Goal: Find specific page/section: Find specific page/section

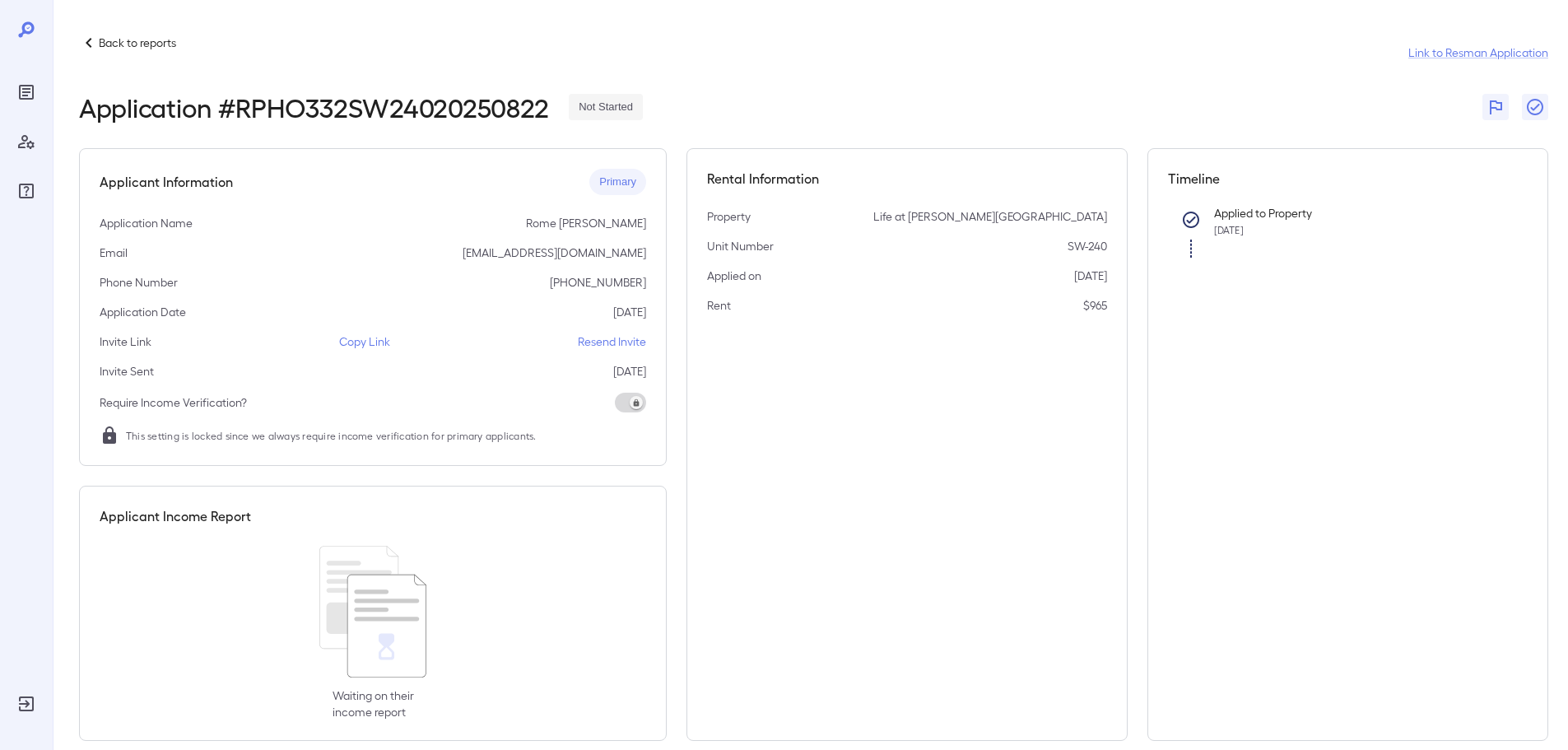
click at [175, 51] on div "Back to reports" at bounding box center [127, 42] width 97 height 20
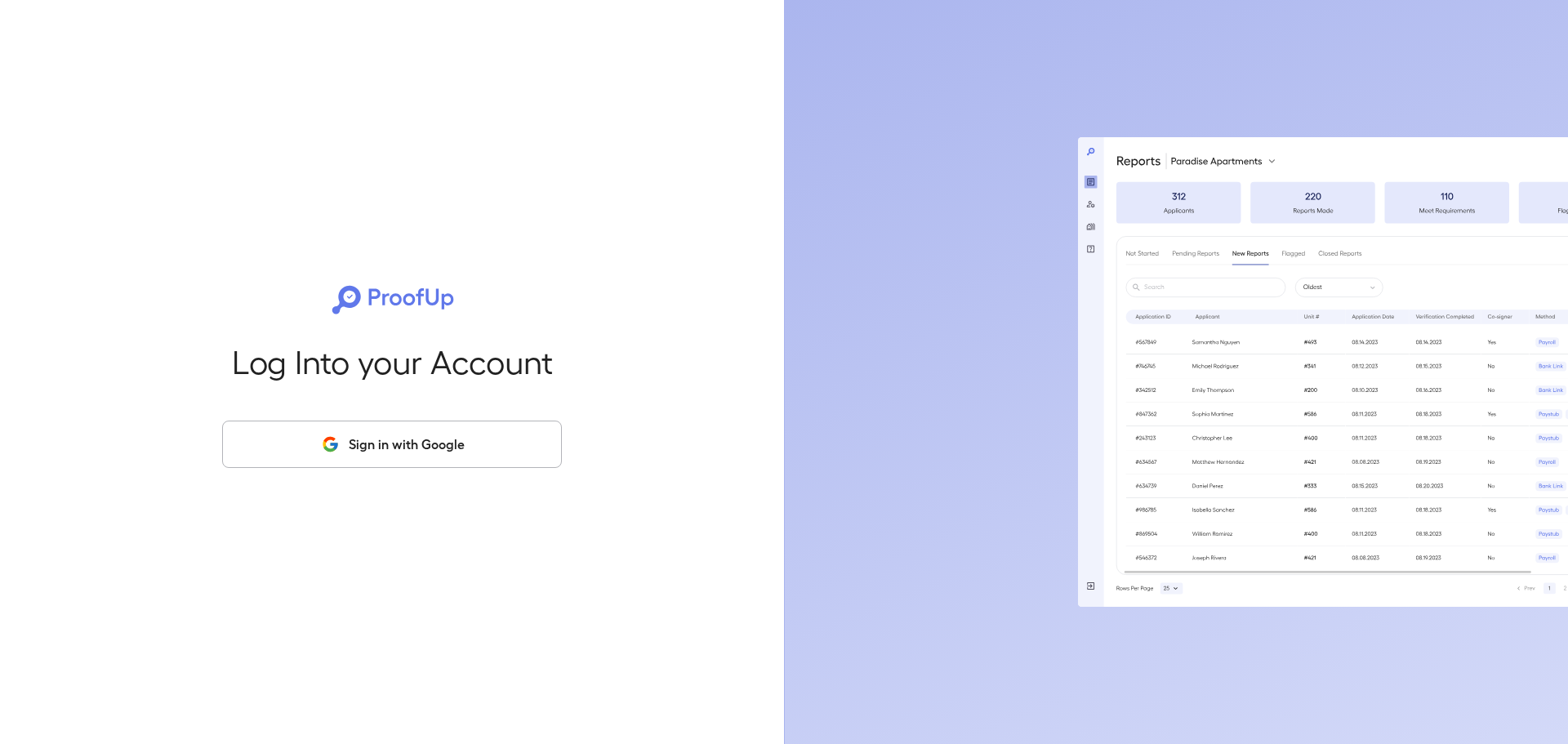
click at [344, 439] on button "Sign in with Google" at bounding box center [392, 445] width 339 height 48
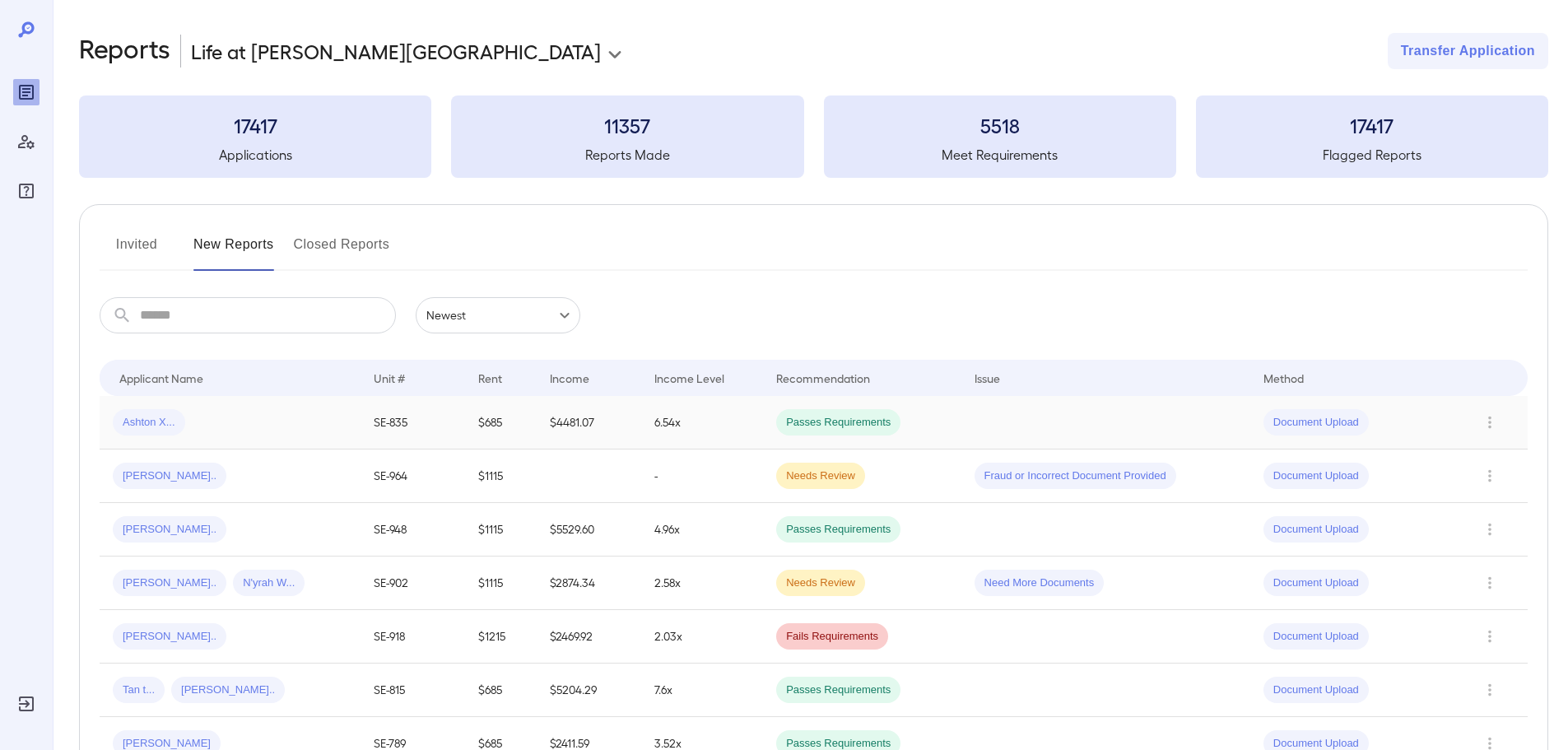
click at [339, 412] on div "Ashton X..." at bounding box center [230, 422] width 234 height 27
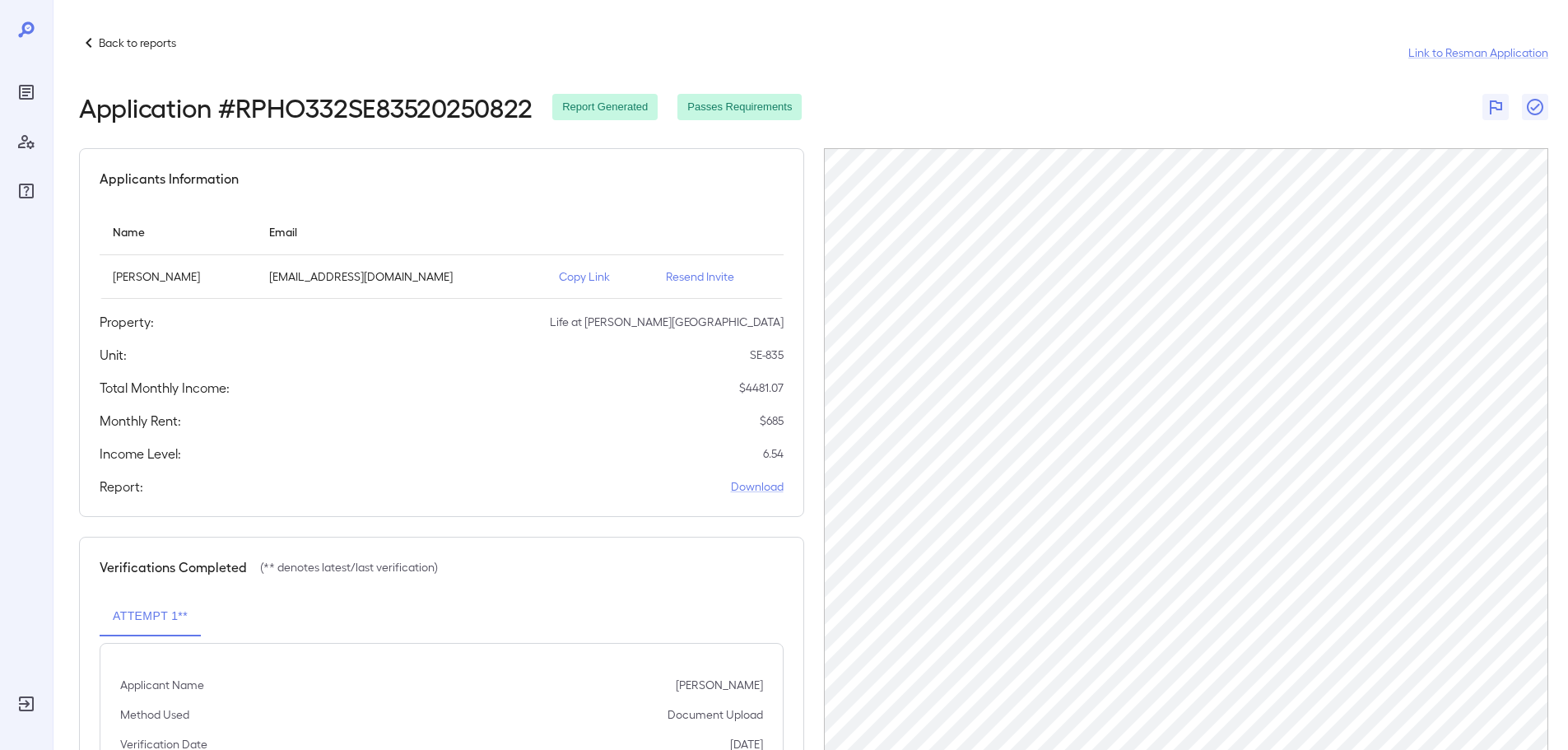
click at [136, 40] on p "Back to reports" at bounding box center [137, 42] width 77 height 16
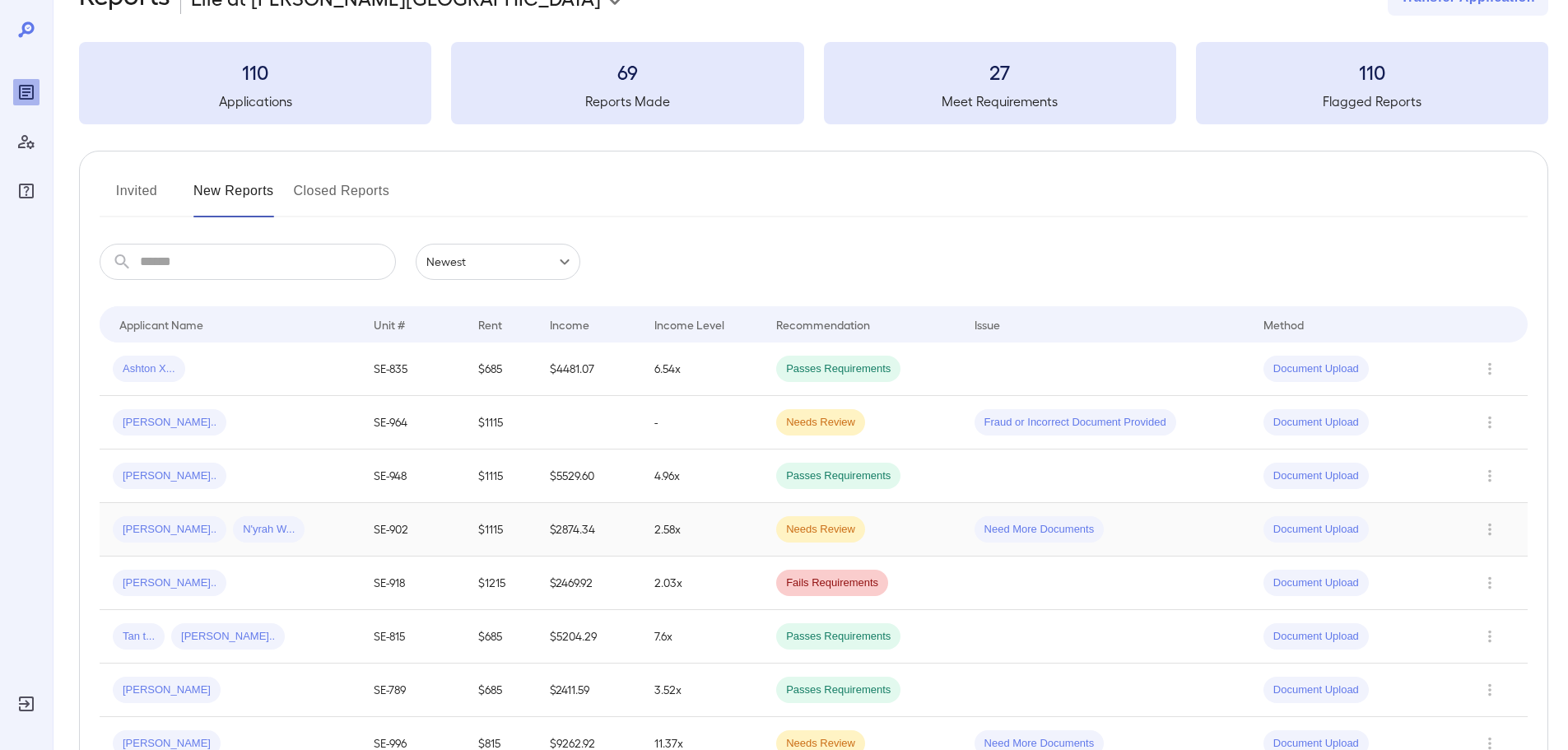
scroll to position [82, 0]
